Goal: Transaction & Acquisition: Purchase product/service

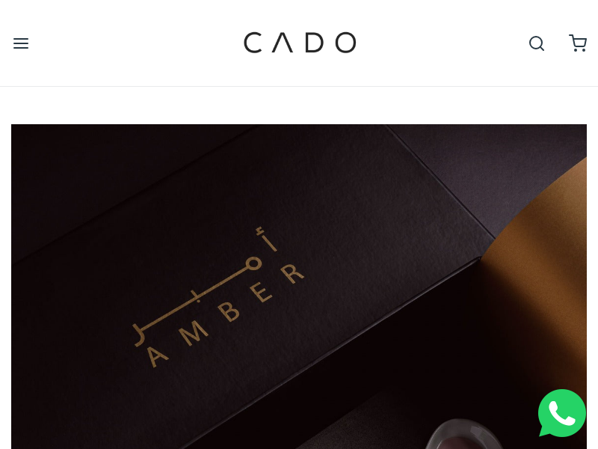
scroll to position [0, 576]
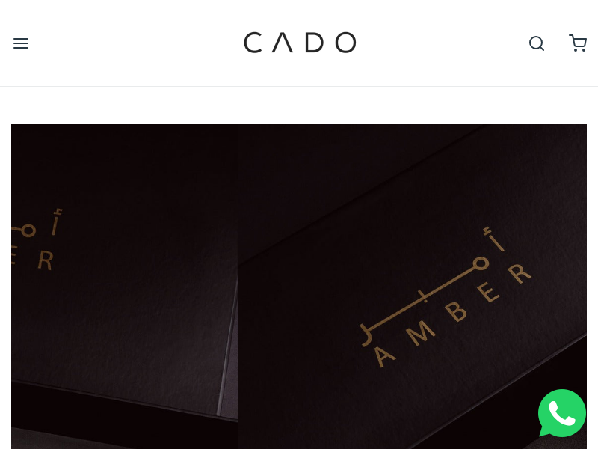
scroll to position [0, 576]
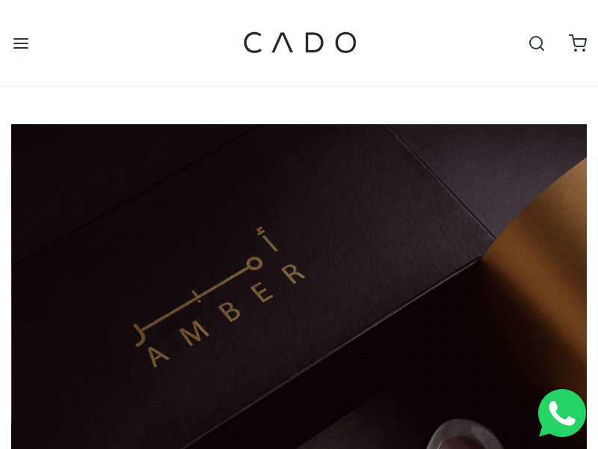
scroll to position [0, 576]
